Goal: Navigation & Orientation: Find specific page/section

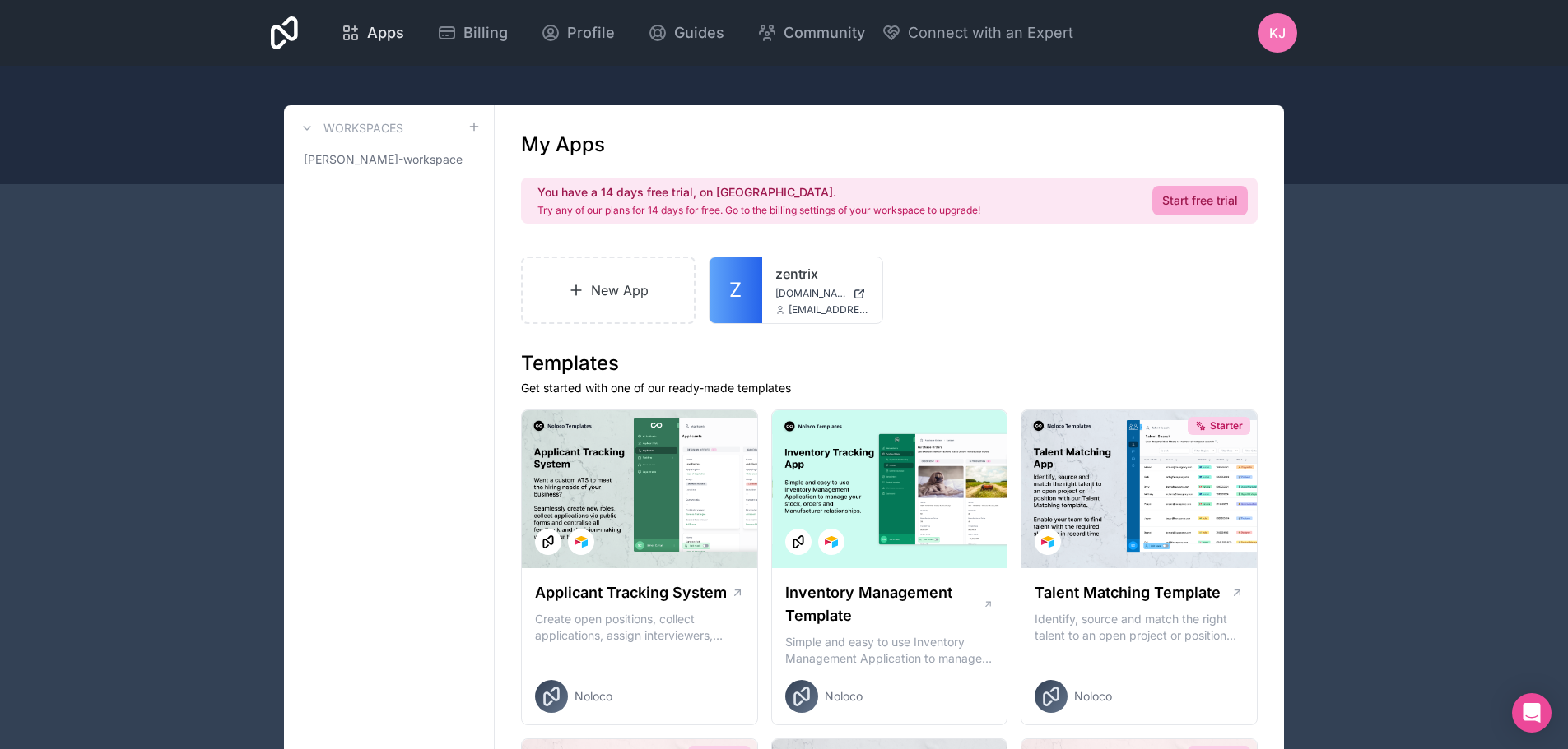
click at [381, 34] on span "Apps" at bounding box center [385, 33] width 37 height 23
click at [566, 29] on div "Profile" at bounding box center [577, 33] width 74 height 23
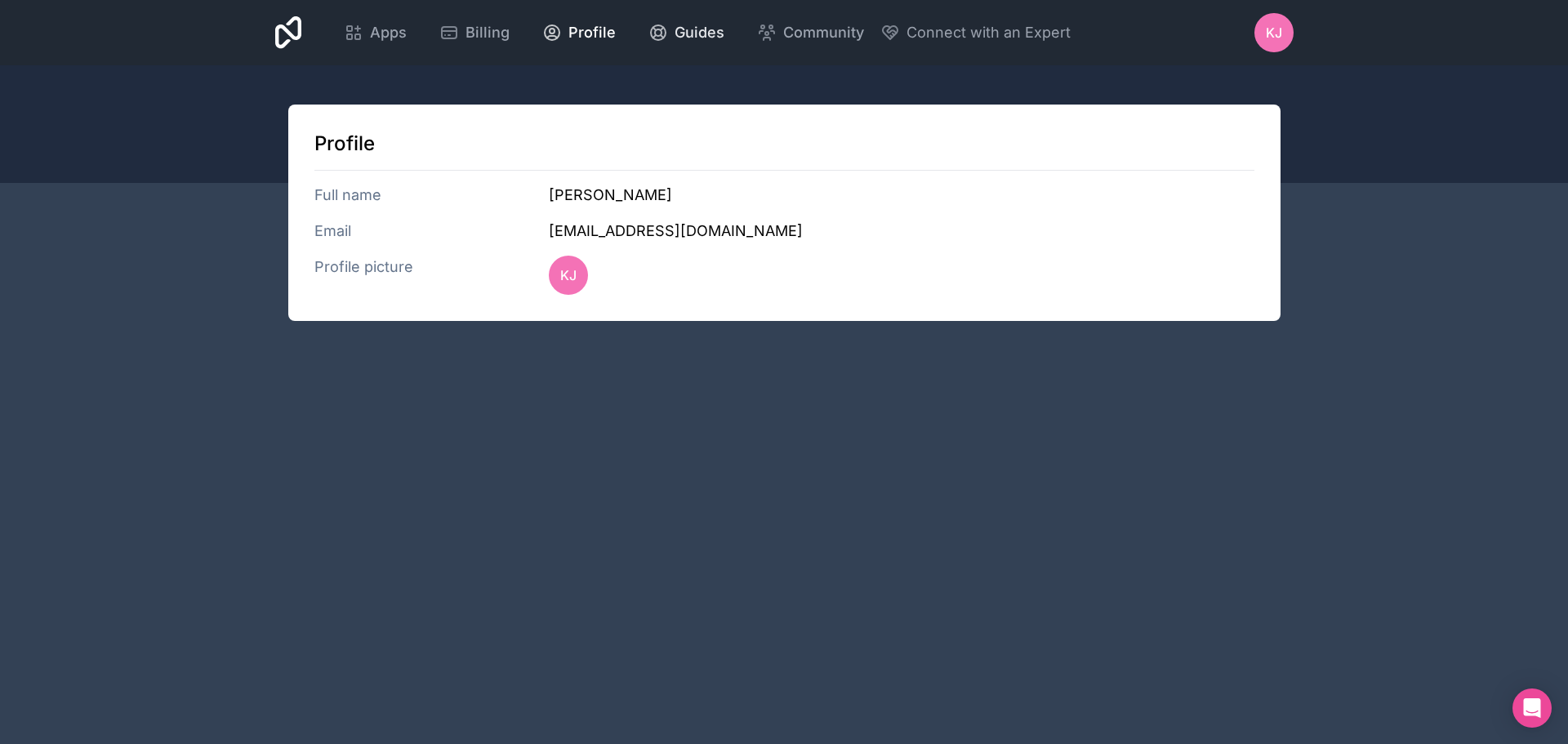
click at [682, 28] on span "Guides" at bounding box center [699, 33] width 50 height 23
click at [830, 34] on span "Community" at bounding box center [823, 33] width 81 height 23
click at [364, 36] on div "Apps" at bounding box center [374, 33] width 63 height 23
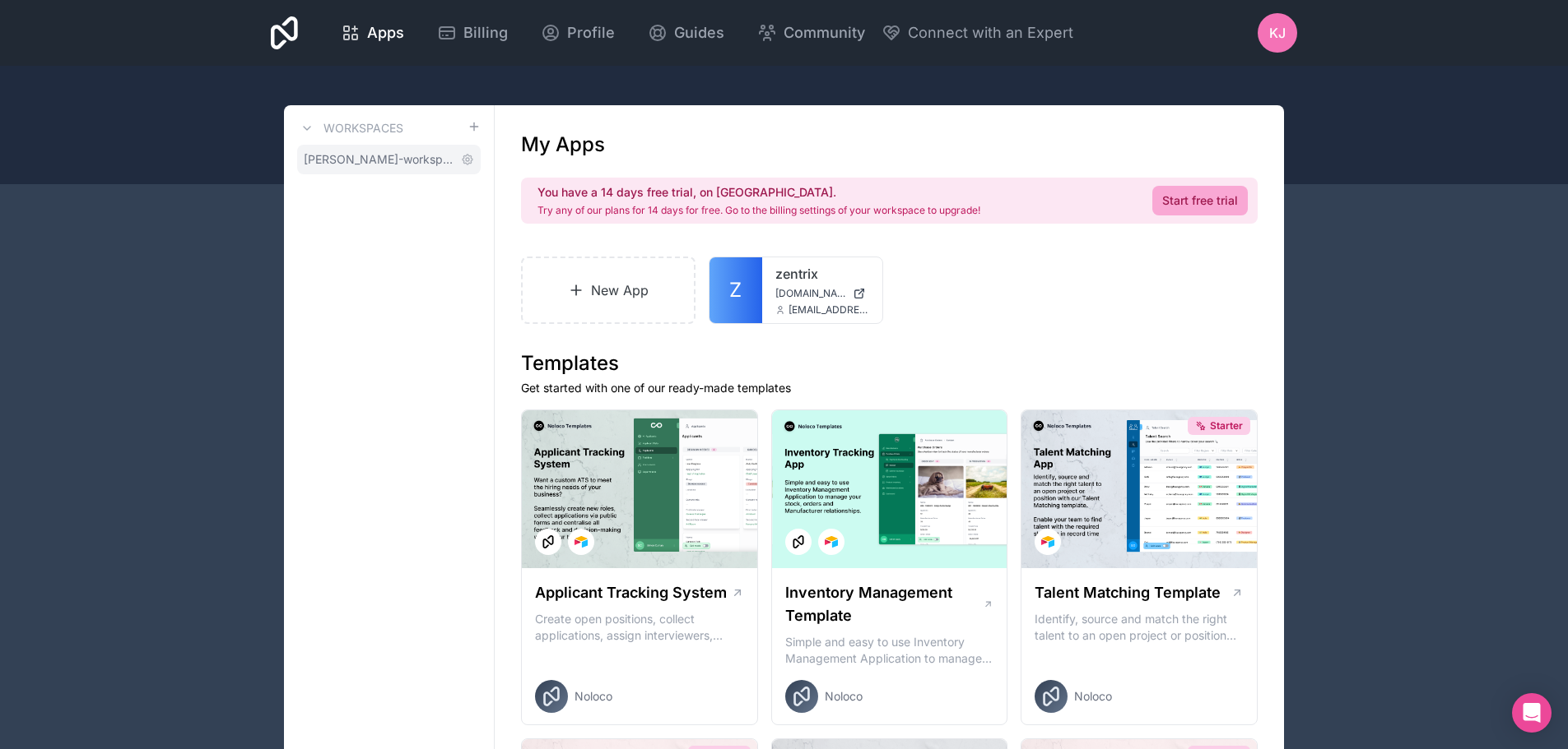
click at [388, 158] on span "[PERSON_NAME]-workspace" at bounding box center [379, 159] width 151 height 16
click at [852, 286] on icon at bounding box center [853, 283] width 13 height 13
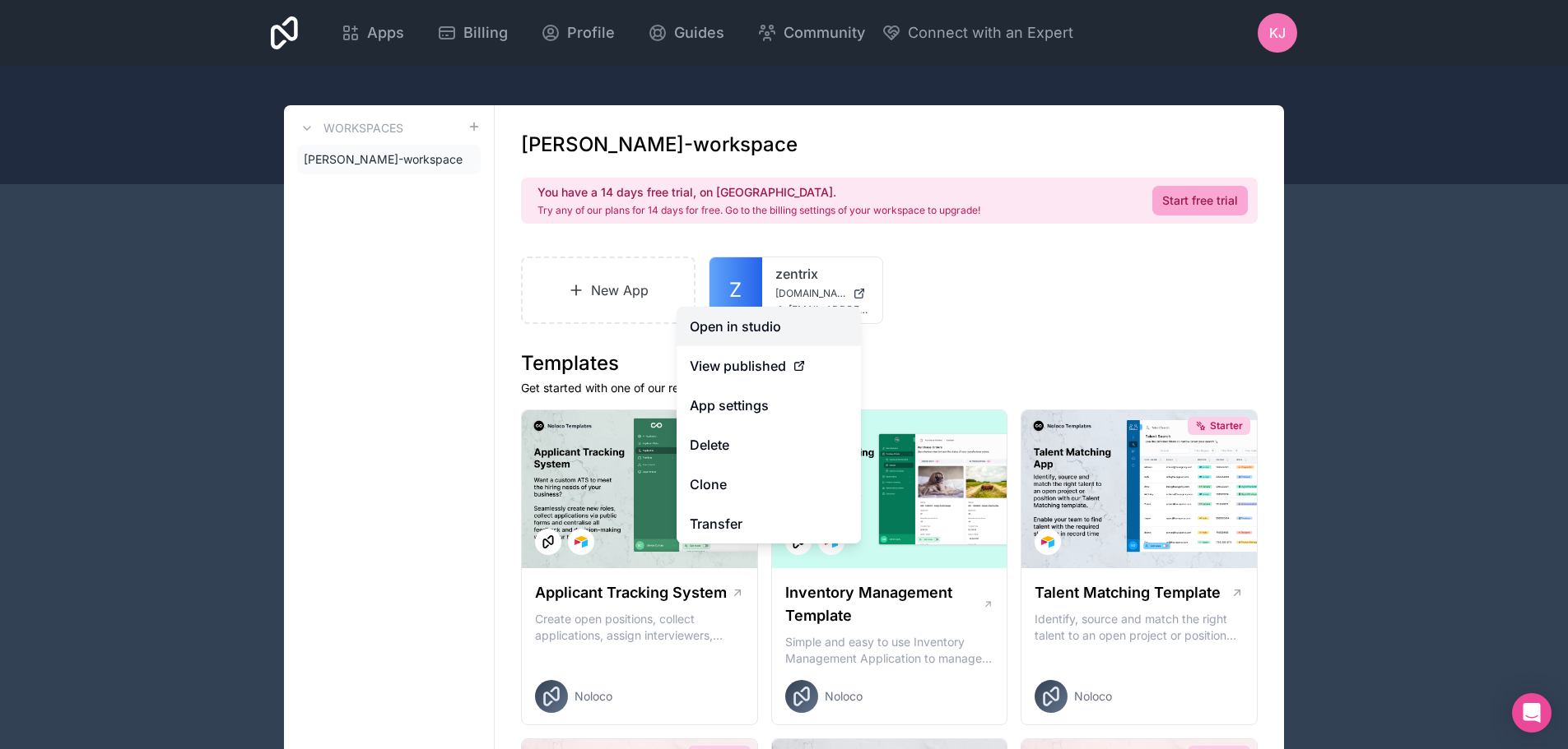
click at [758, 324] on link "Open in studio" at bounding box center [769, 326] width 185 height 39
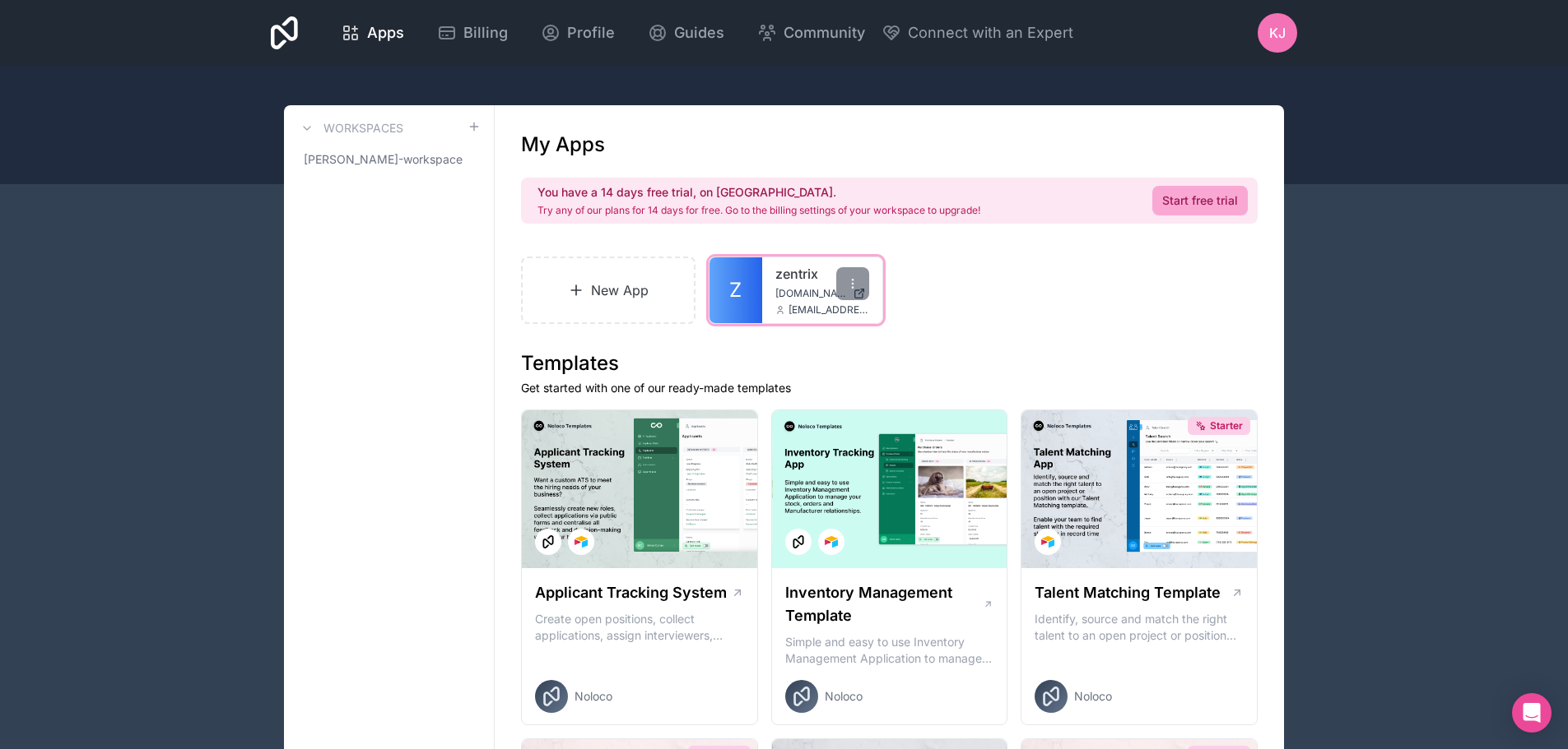
click at [799, 294] on span "[DOMAIN_NAME]" at bounding box center [810, 293] width 71 height 13
